Goal: Information Seeking & Learning: Learn about a topic

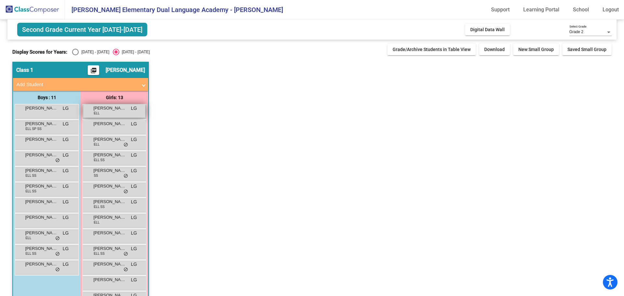
scroll to position [21, 0]
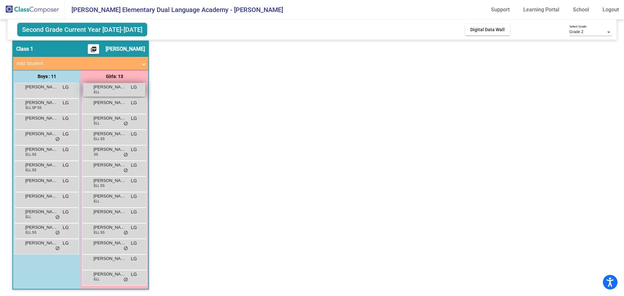
click at [117, 92] on div "[PERSON_NAME] ELL LG lock do_not_disturb_alt" at bounding box center [114, 89] width 62 height 13
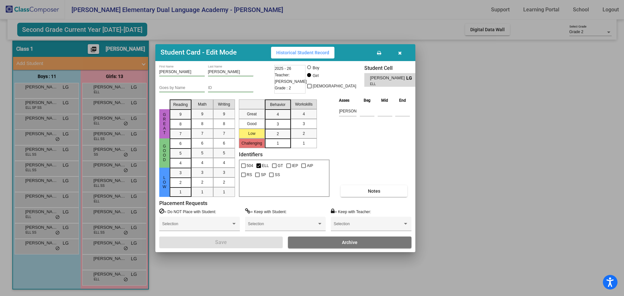
click at [400, 52] on icon "button" at bounding box center [400, 53] width 4 height 5
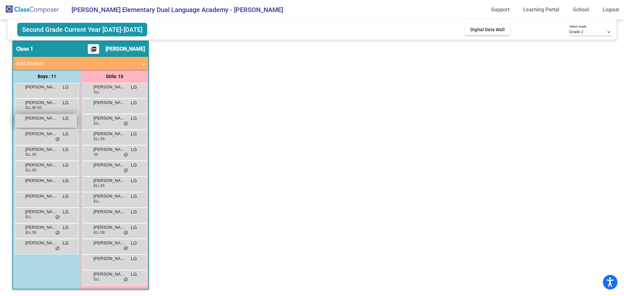
click at [45, 119] on span "[PERSON_NAME]" at bounding box center [41, 118] width 32 height 6
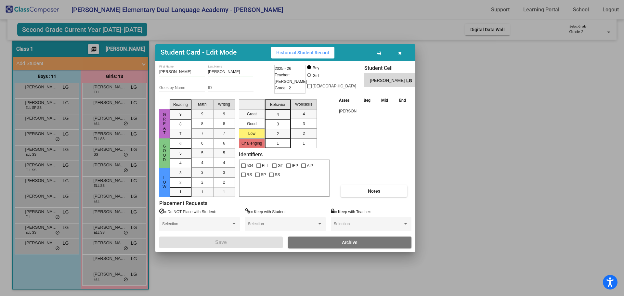
click at [294, 56] on button "Historical Student Record" at bounding box center [302, 53] width 63 height 12
click at [402, 52] on button "button" at bounding box center [399, 53] width 21 height 12
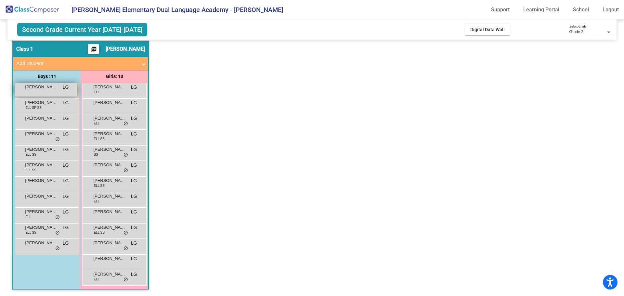
click at [50, 90] on div "[PERSON_NAME] LG lock do_not_disturb_alt" at bounding box center [46, 89] width 62 height 13
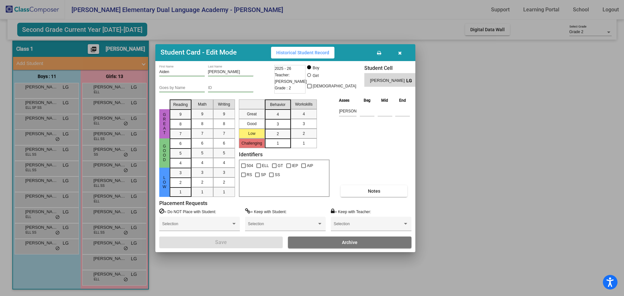
click at [318, 53] on span "Historical Student Record" at bounding box center [302, 52] width 53 height 5
click at [399, 49] on button "button" at bounding box center [399, 53] width 21 height 12
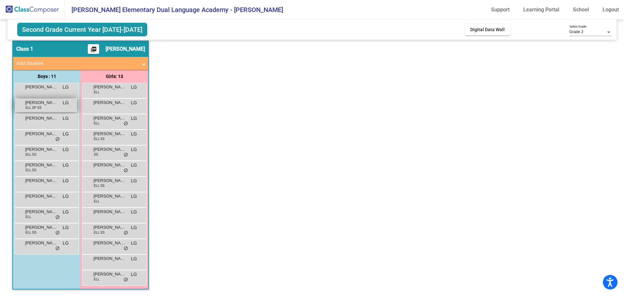
click at [46, 104] on span "[PERSON_NAME] [PERSON_NAME]" at bounding box center [41, 102] width 32 height 6
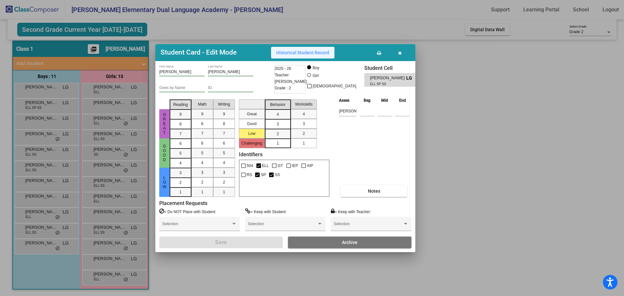
click at [296, 54] on span "Historical Student Record" at bounding box center [302, 52] width 53 height 5
click at [401, 52] on icon "button" at bounding box center [400, 53] width 4 height 5
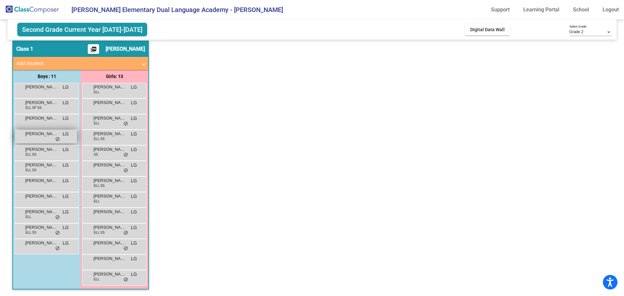
click at [38, 135] on span "[PERSON_NAME] ([PERSON_NAME]) [PERSON_NAME]" at bounding box center [41, 134] width 32 height 6
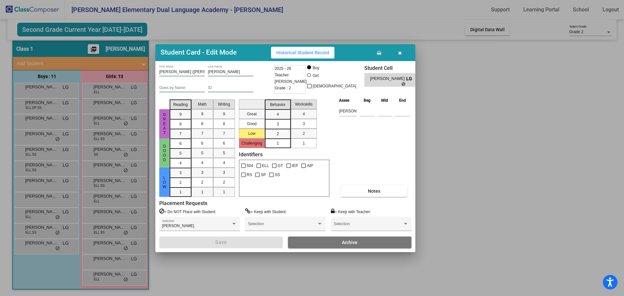
click at [317, 48] on button "Historical Student Record" at bounding box center [302, 53] width 63 height 12
click at [403, 50] on button "button" at bounding box center [399, 53] width 21 height 12
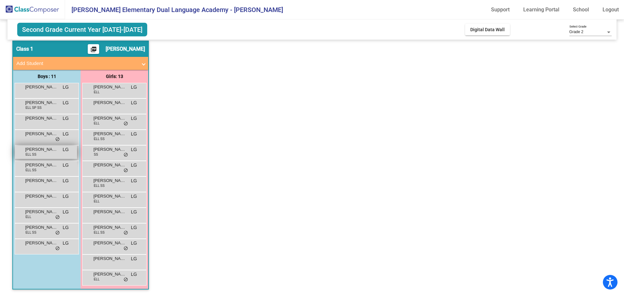
click at [39, 148] on span "[PERSON_NAME]" at bounding box center [41, 149] width 32 height 6
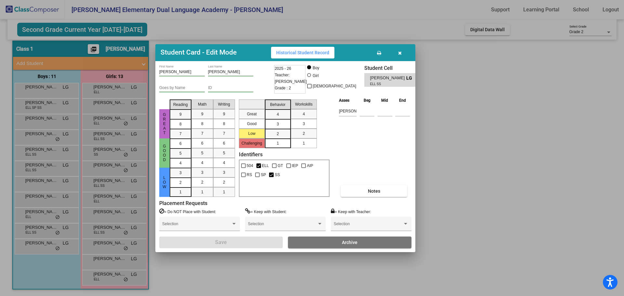
click at [286, 55] on span "Historical Student Record" at bounding box center [302, 52] width 53 height 5
click at [404, 50] on button "button" at bounding box center [399, 53] width 21 height 12
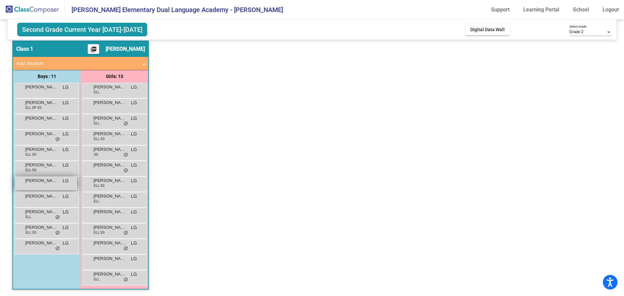
click at [45, 184] on div "[PERSON_NAME] LG lock do_not_disturb_alt" at bounding box center [46, 183] width 62 height 13
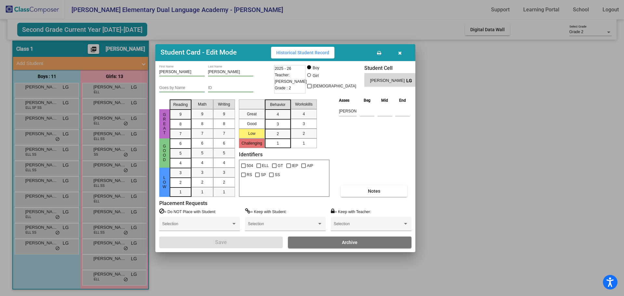
click at [312, 50] on span "Historical Student Record" at bounding box center [302, 52] width 53 height 5
click at [402, 50] on button "button" at bounding box center [399, 53] width 21 height 12
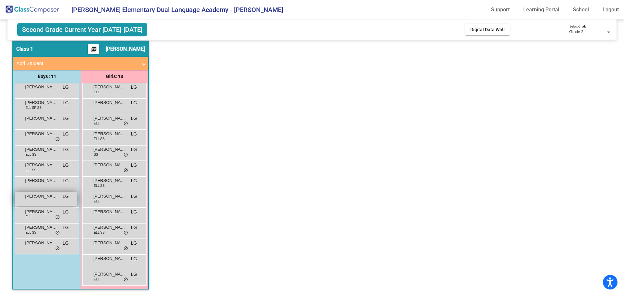
click at [44, 196] on span "[PERSON_NAME]" at bounding box center [41, 196] width 32 height 6
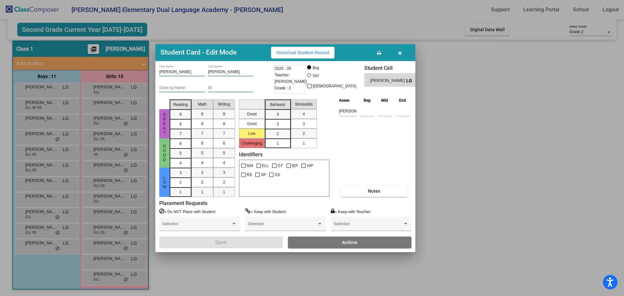
click at [307, 51] on span "Historical Student Record" at bounding box center [302, 52] width 53 height 5
click at [399, 51] on icon "button" at bounding box center [400, 53] width 4 height 5
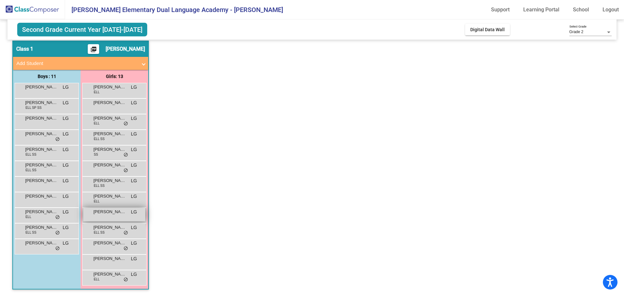
click at [101, 213] on span "[PERSON_NAME]" at bounding box center [109, 212] width 32 height 6
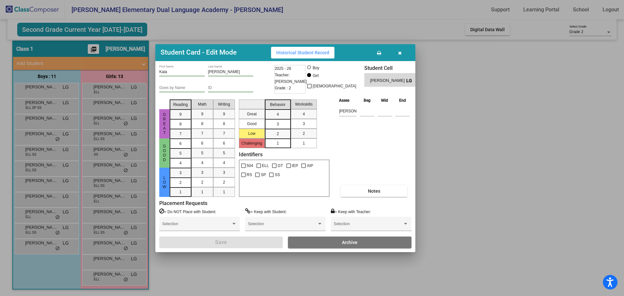
click at [309, 50] on span "Historical Student Record" at bounding box center [302, 52] width 53 height 5
click at [398, 52] on icon "button" at bounding box center [400, 53] width 4 height 5
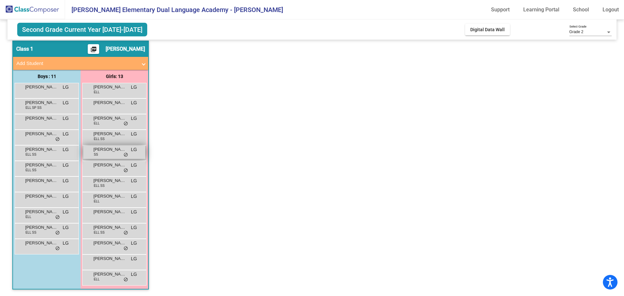
click at [104, 149] on span "[PERSON_NAME]" at bounding box center [109, 149] width 32 height 6
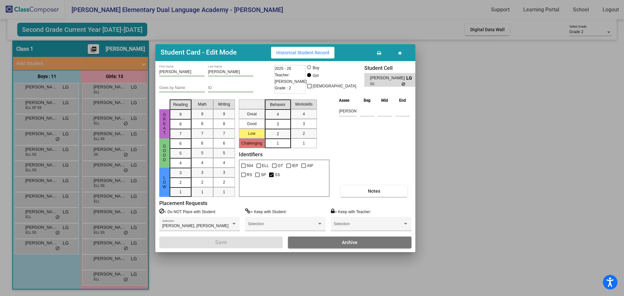
click at [310, 51] on span "Historical Student Record" at bounding box center [302, 52] width 53 height 5
click at [401, 52] on icon "button" at bounding box center [400, 53] width 4 height 5
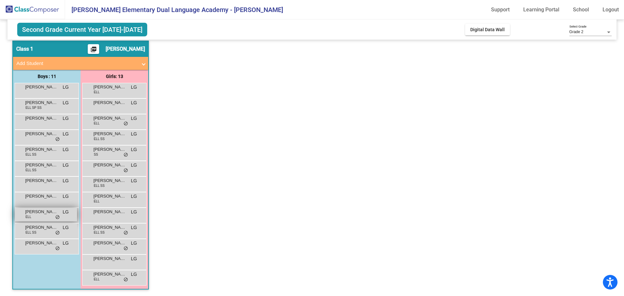
click at [42, 214] on span "[PERSON_NAME]" at bounding box center [41, 212] width 32 height 6
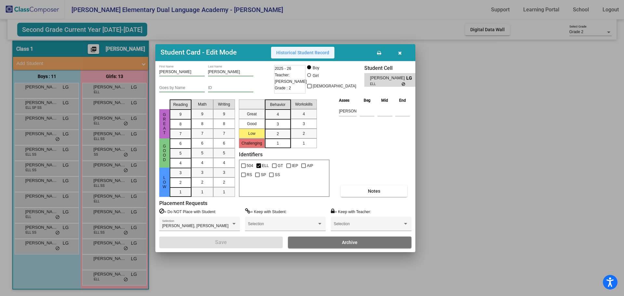
click at [322, 53] on span "Historical Student Record" at bounding box center [302, 52] width 53 height 5
click at [401, 51] on icon "button" at bounding box center [400, 53] width 4 height 5
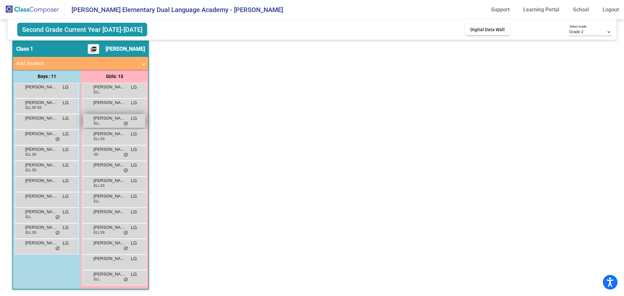
click at [106, 118] on span "[PERSON_NAME]" at bounding box center [109, 118] width 32 height 6
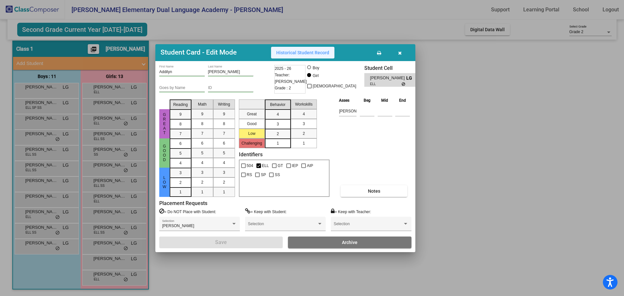
click at [332, 52] on button "Historical Student Record" at bounding box center [302, 53] width 63 height 12
click at [401, 52] on icon "button" at bounding box center [400, 53] width 4 height 5
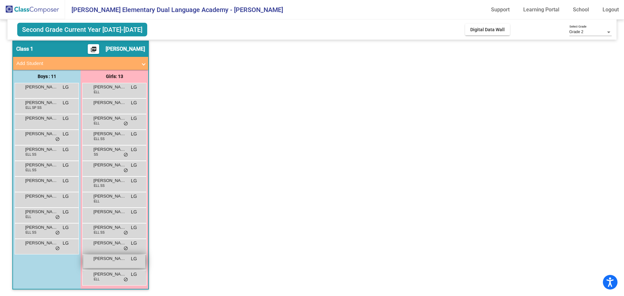
click at [103, 260] on span "[PERSON_NAME]" at bounding box center [109, 258] width 32 height 6
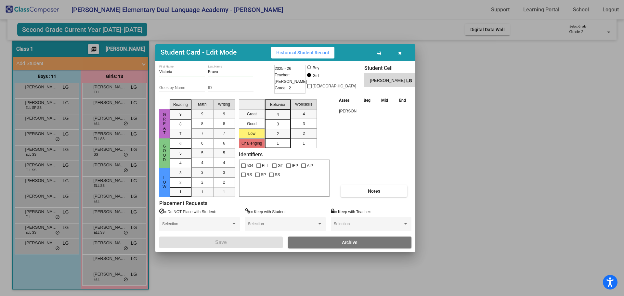
click at [318, 53] on span "Historical Student Record" at bounding box center [302, 52] width 53 height 5
click at [402, 53] on button "button" at bounding box center [399, 53] width 21 height 12
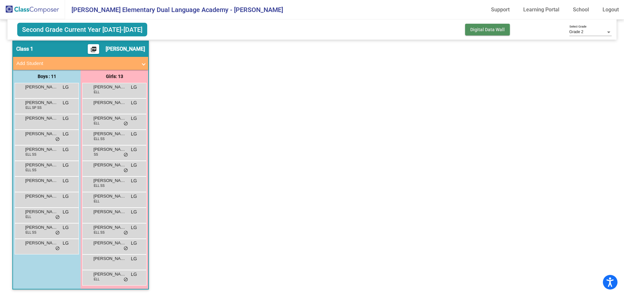
click at [470, 31] on span "Digital Data Wall" at bounding box center [487, 29] width 34 height 5
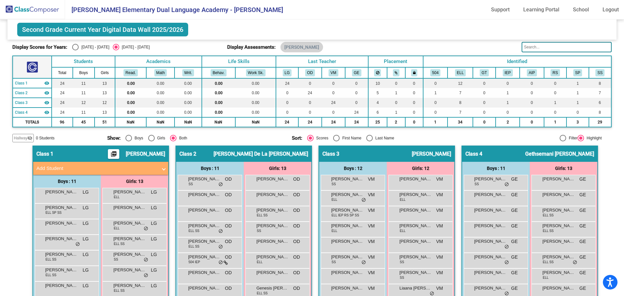
click at [74, 47] on div "Select an option" at bounding box center [75, 47] width 6 height 6
click at [75, 50] on input "[DATE] - [DATE]" at bounding box center [75, 50] width 0 height 0
radio input "true"
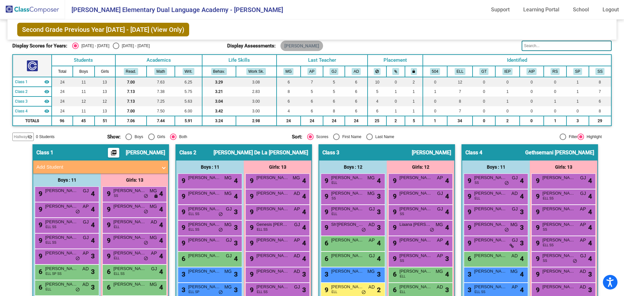
click at [289, 40] on div "[PERSON_NAME]" at bounding box center [301, 45] width 45 height 13
click at [289, 44] on mat-chip "[PERSON_NAME]" at bounding box center [301, 46] width 43 height 10
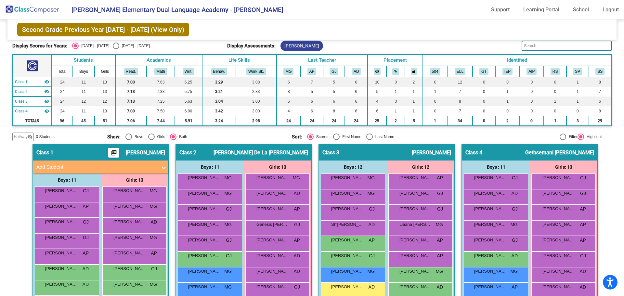
click at [289, 44] on mat-chip "[PERSON_NAME]" at bounding box center [301, 46] width 43 height 10
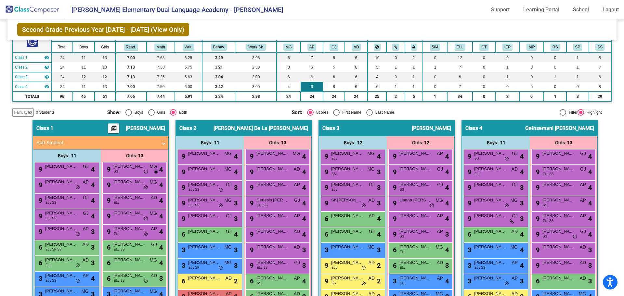
scroll to position [78, 0]
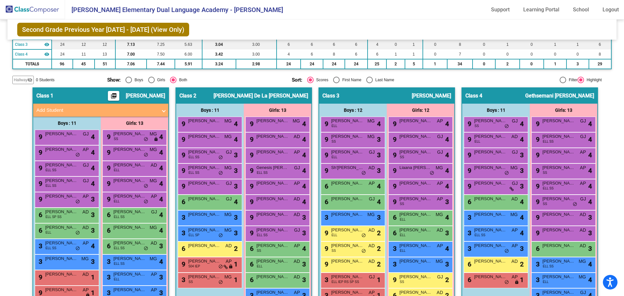
click at [125, 79] on div "Select an option" at bounding box center [128, 80] width 6 height 6
click at [128, 83] on input "Boys" at bounding box center [128, 83] width 0 height 0
radio input "true"
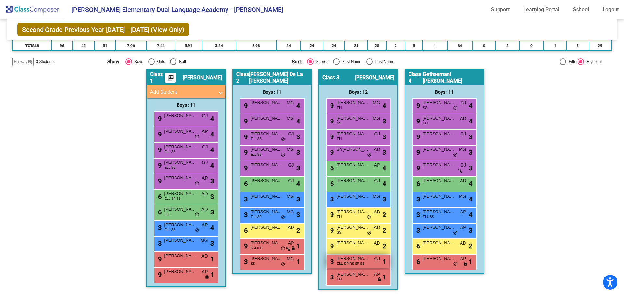
scroll to position [0, 0]
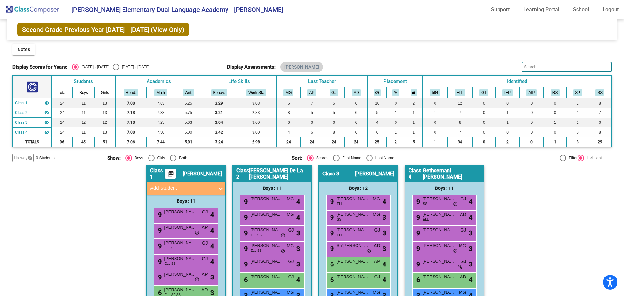
click at [85, 66] on div "[DATE] - [DATE]" at bounding box center [94, 67] width 31 height 6
click at [75, 70] on input "[DATE] - [DATE]" at bounding box center [75, 70] width 0 height 0
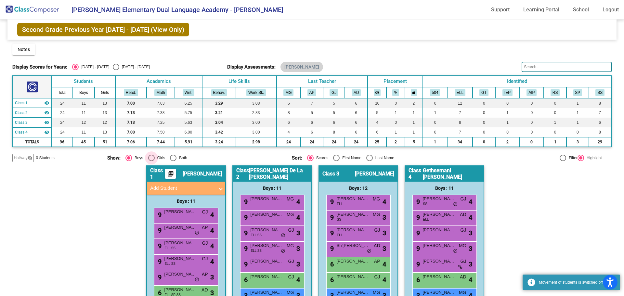
click at [162, 158] on div "Girls" at bounding box center [160, 158] width 11 height 6
click at [151, 161] on input "Girls" at bounding box center [151, 161] width 0 height 0
radio input "true"
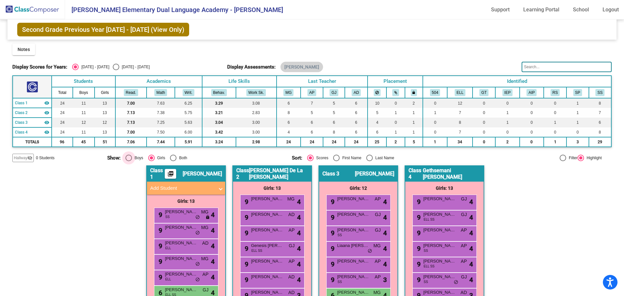
click at [134, 158] on div "Boys" at bounding box center [137, 158] width 11 height 6
click at [129, 161] on input "Boys" at bounding box center [128, 161] width 0 height 0
radio input "true"
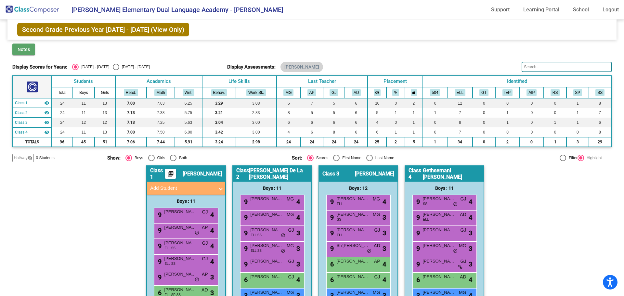
click at [25, 49] on span "Notes" at bounding box center [24, 49] width 12 height 5
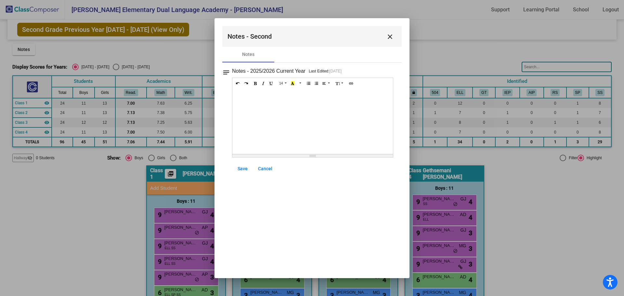
click at [292, 71] on h3 "Notes - 2025/2026 Current Year" at bounding box center [268, 71] width 73 height 9
click at [265, 167] on span "Cancel" at bounding box center [265, 168] width 14 height 5
click at [258, 167] on span "Cancel" at bounding box center [265, 168] width 14 height 5
click at [391, 35] on mat-icon "close" at bounding box center [390, 37] width 8 height 8
